Goal: Task Accomplishment & Management: Use online tool/utility

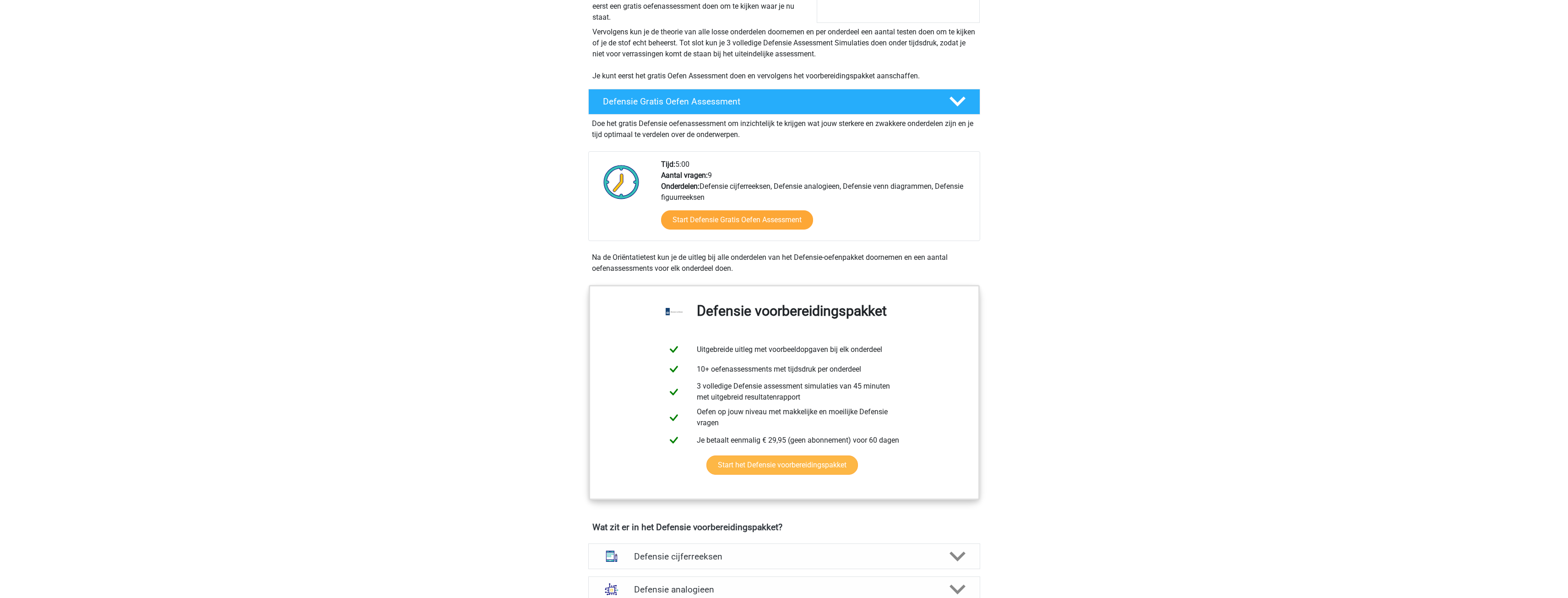
scroll to position [183, 0]
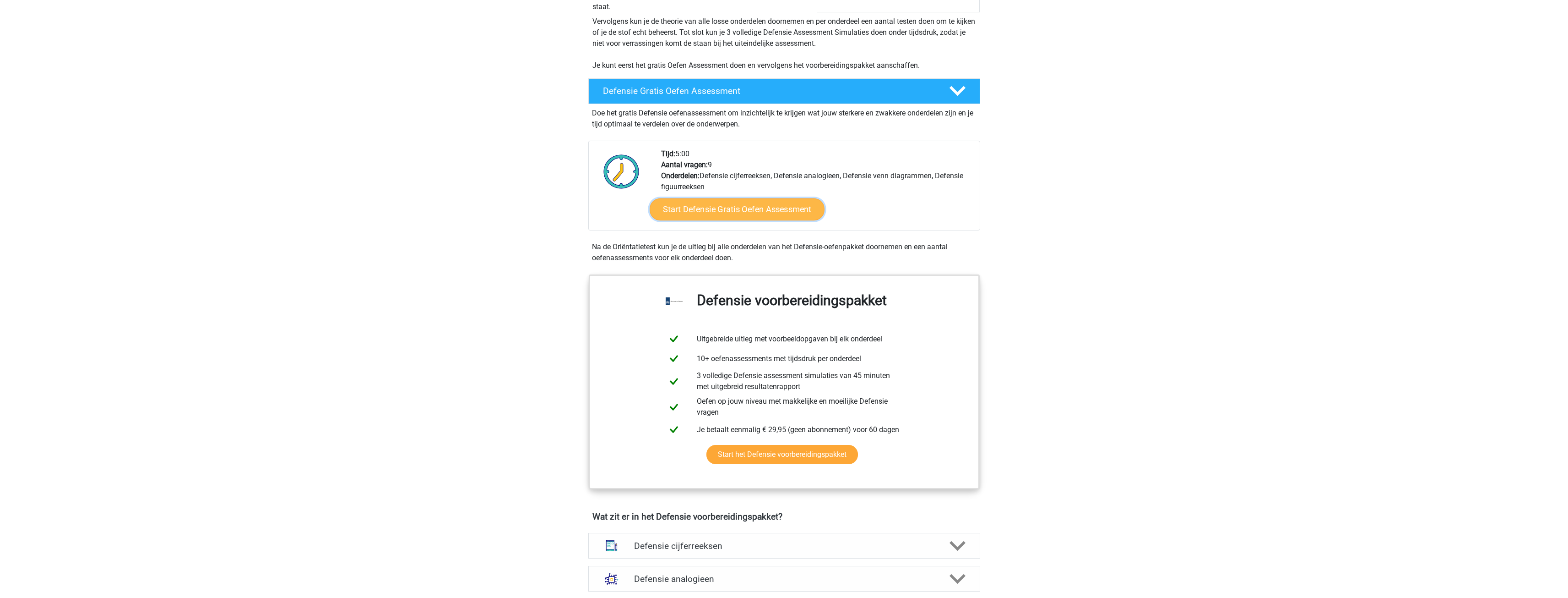
click at [775, 211] on link "Start Defensie Gratis Oefen Assessment" at bounding box center [737, 210] width 175 height 22
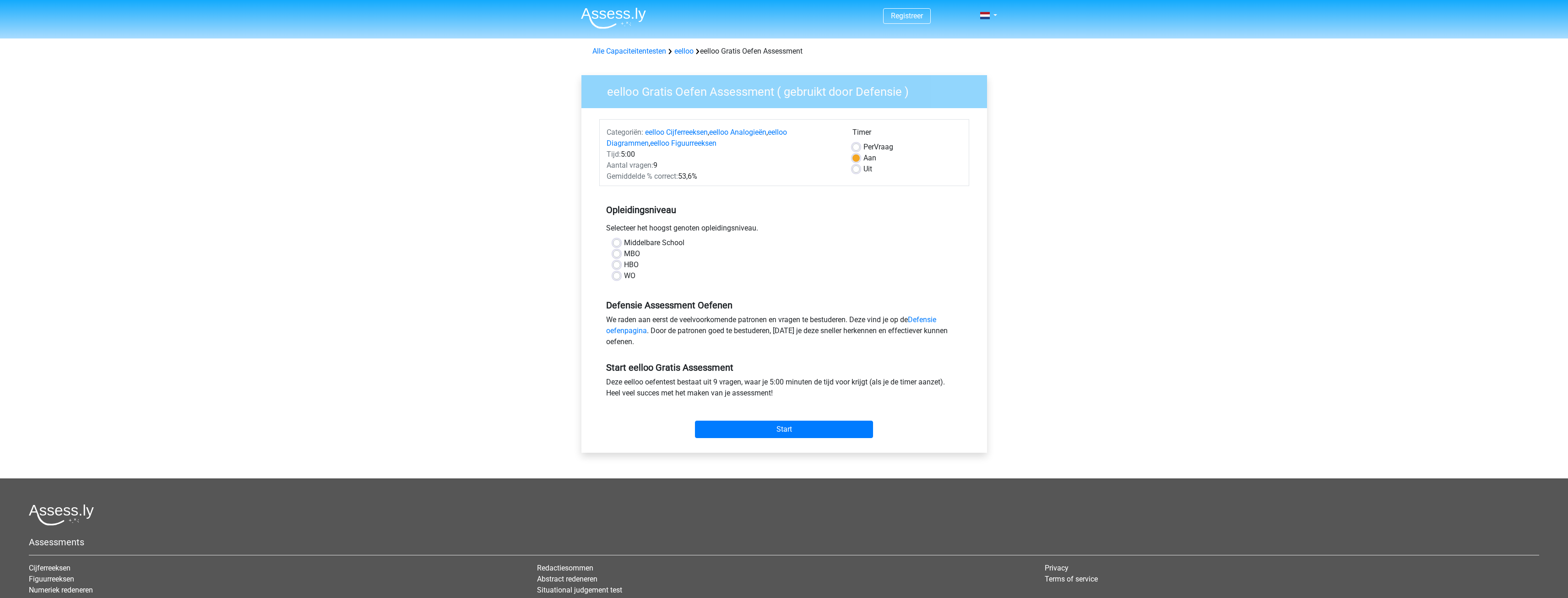
click at [621, 274] on div "WO" at bounding box center [784, 276] width 342 height 11
click at [624, 276] on label "WO" at bounding box center [630, 276] width 11 height 11
click at [615, 276] on input "WO" at bounding box center [617, 274] width 8 height 9
radio input "true"
click at [815, 432] on input "Start" at bounding box center [784, 429] width 178 height 17
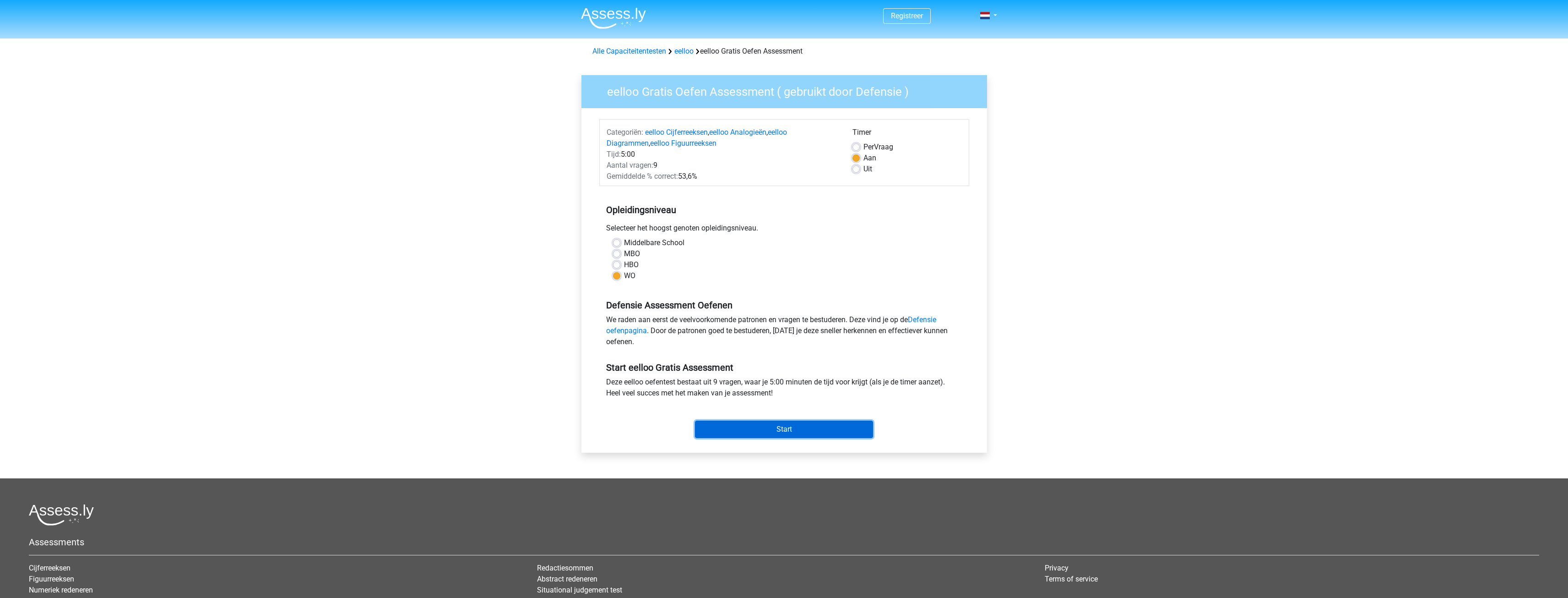
click at [810, 432] on input "Start" at bounding box center [784, 429] width 178 height 17
